Goal: Check status: Check status

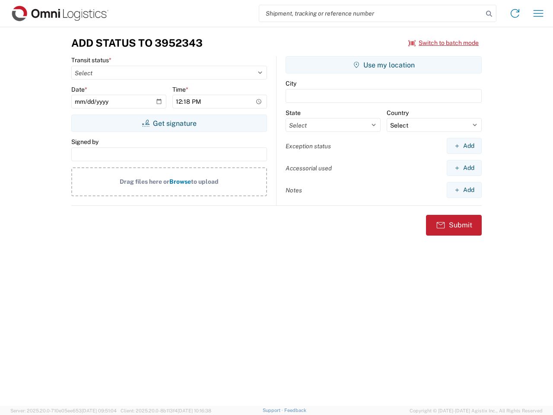
click at [371, 13] on input "search" at bounding box center [371, 13] width 224 height 16
click at [489, 14] on icon at bounding box center [489, 14] width 12 height 12
click at [515, 13] on icon at bounding box center [515, 13] width 14 height 14
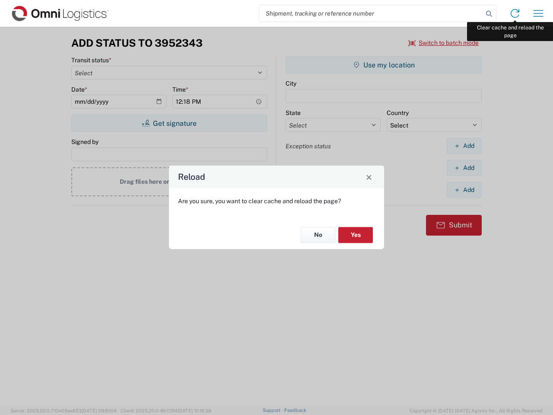
click at [538, 13] on div "Reload Are you sure, you want to clear cache and reload the page? No Yes" at bounding box center [276, 207] width 553 height 415
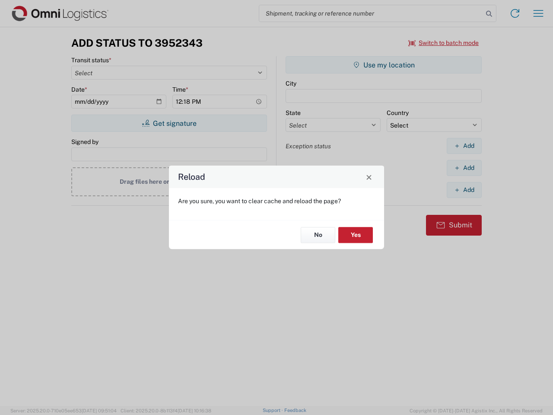
click at [444, 43] on div "Reload Are you sure, you want to clear cache and reload the page? No Yes" at bounding box center [276, 207] width 553 height 415
click at [169, 123] on div "Reload Are you sure, you want to clear cache and reload the page? No Yes" at bounding box center [276, 207] width 553 height 415
click at [384, 65] on div "Reload Are you sure, you want to clear cache and reload the page? No Yes" at bounding box center [276, 207] width 553 height 415
click at [464, 146] on div "Reload Are you sure, you want to clear cache and reload the page? No Yes" at bounding box center [276, 207] width 553 height 415
click at [464, 168] on div "Reload Are you sure, you want to clear cache and reload the page? No Yes" at bounding box center [276, 207] width 553 height 415
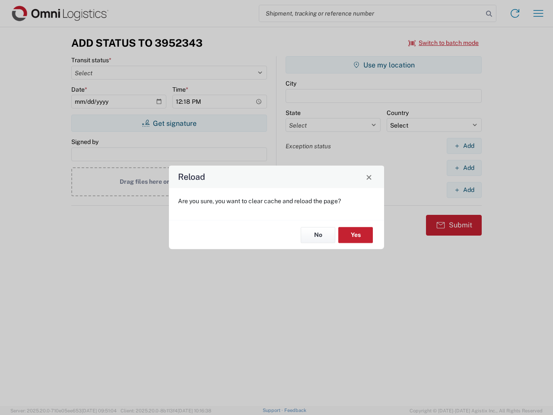
click at [464, 190] on div "Reload Are you sure, you want to clear cache and reload the page? No Yes" at bounding box center [276, 207] width 553 height 415
